Goal: Check status: Check status

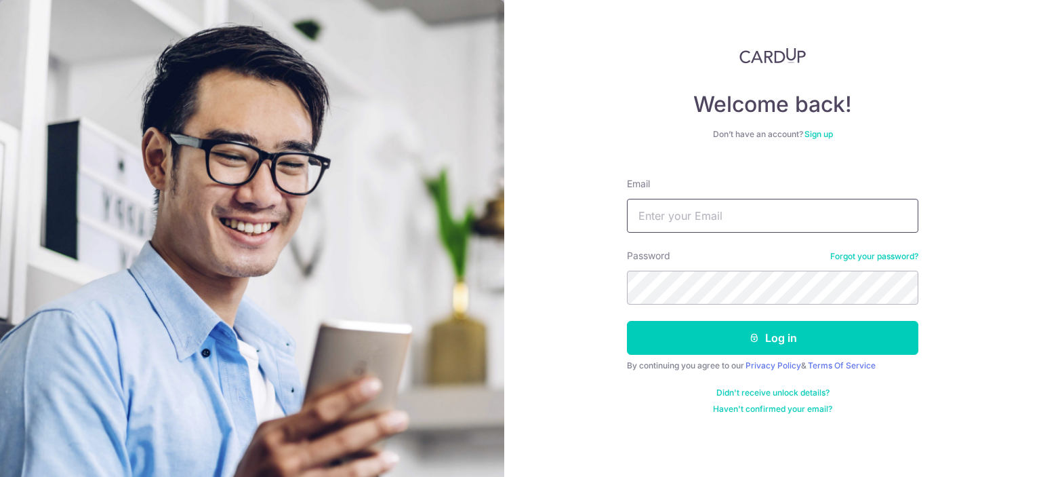
click at [675, 208] on input "Email" at bounding box center [772, 216] width 291 height 34
type input "[EMAIL_ADDRESS][DOMAIN_NAME]"
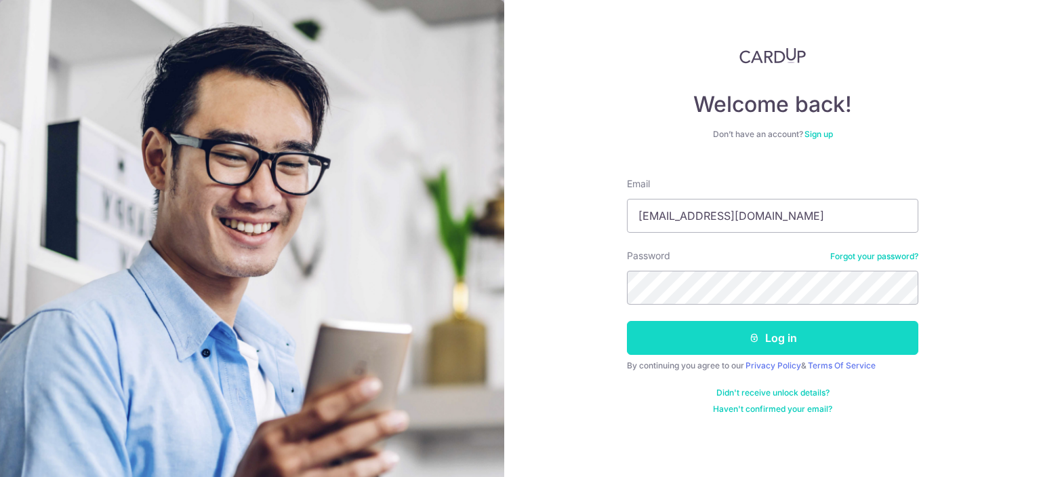
click at [806, 351] on button "Log in" at bounding box center [772, 338] width 291 height 34
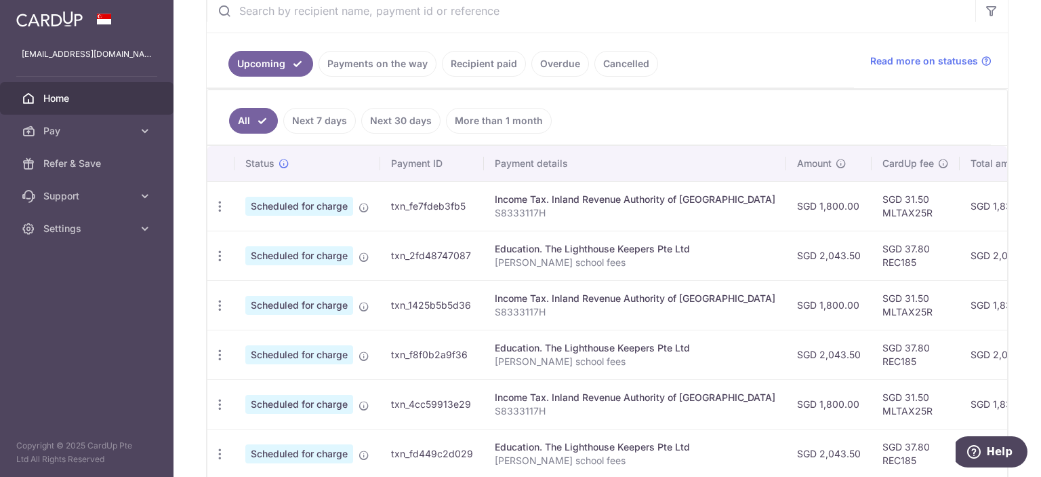
click at [313, 117] on link "Next 7 days" at bounding box center [319, 121] width 73 height 26
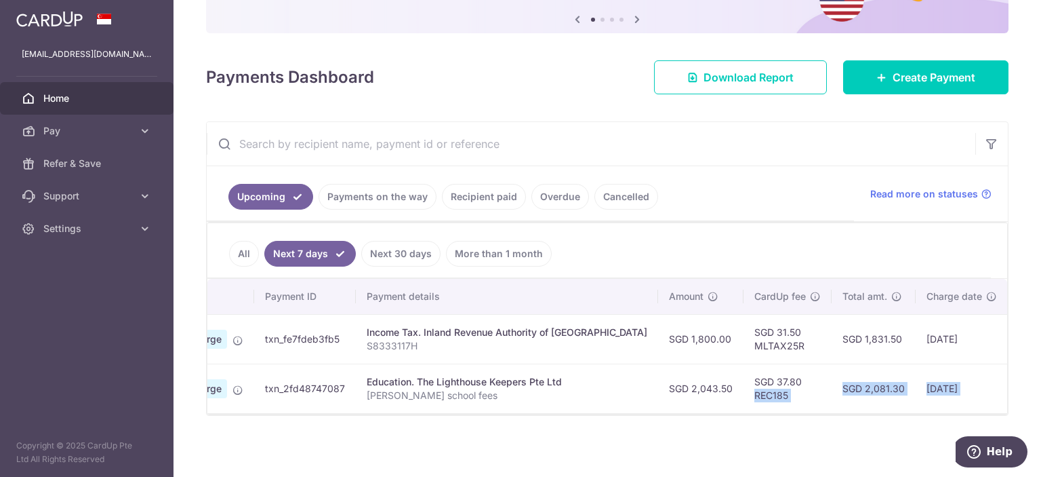
scroll to position [0, 250]
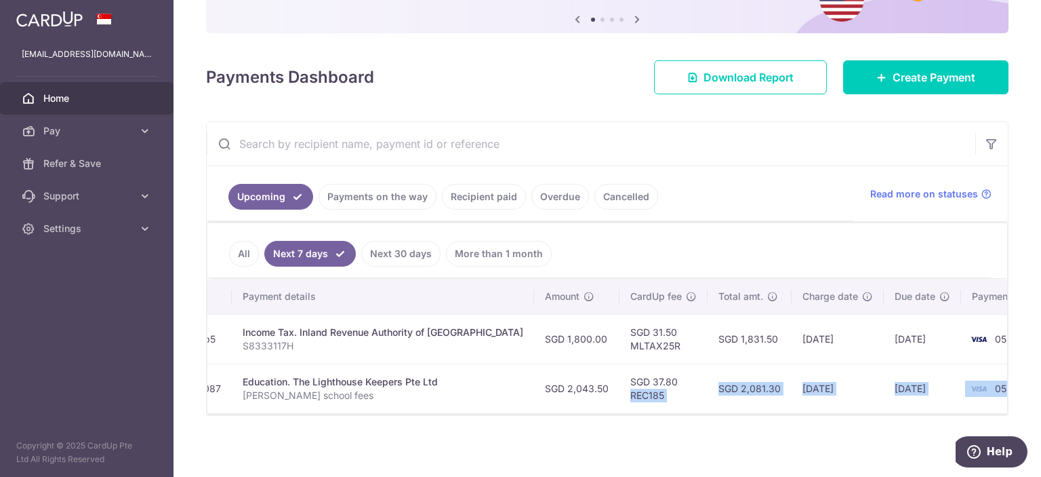
drag, startPoint x: 823, startPoint y: 390, endPoint x: 1041, endPoint y: 376, distance: 218.1
click at [1007, 376] on div "Status Payment ID Payment details Amount CardUp fee Total amt. Charge date Due …" at bounding box center [607, 346] width 800 height 134
click at [792, 395] on td "14/10/2025" at bounding box center [838, 387] width 92 height 49
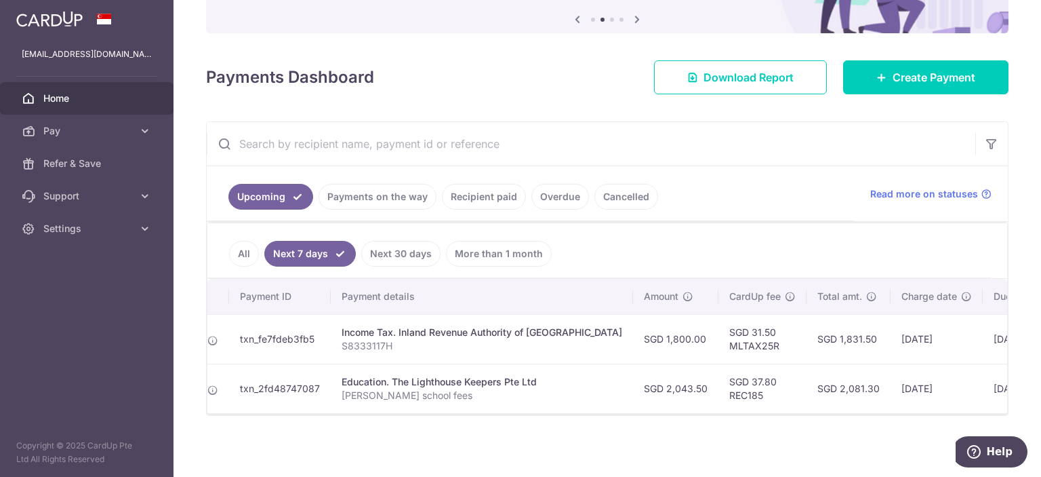
scroll to position [0, 0]
